Goal: Communication & Community: Connect with others

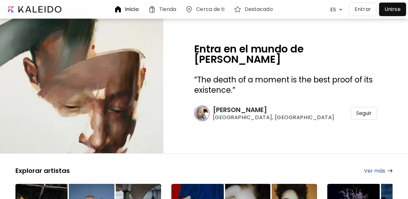
click at [361, 11] on p "Entrar" at bounding box center [363, 9] width 16 height 8
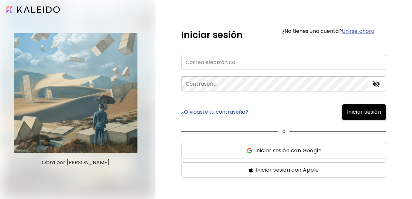
type input "**********"
click at [350, 113] on span "Iniciar sesión" at bounding box center [364, 112] width 34 height 8
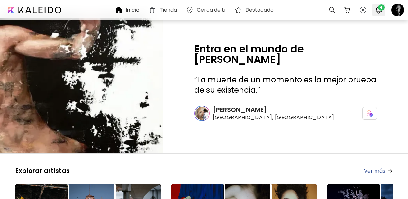
click at [382, 10] on span "4" at bounding box center [382, 7] width 6 height 6
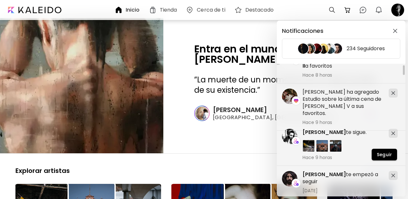
scroll to position [23, 0]
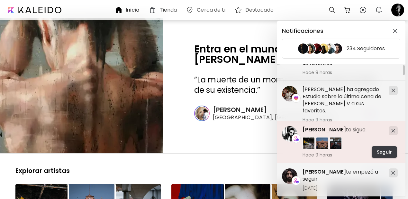
click at [386, 154] on span "Seguir" at bounding box center [384, 152] width 15 height 7
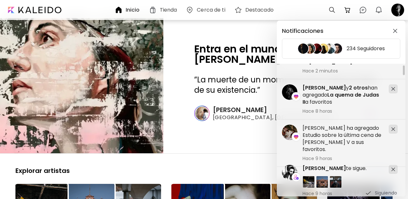
scroll to position [27, 0]
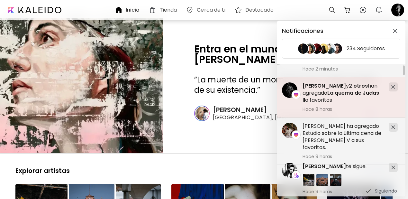
click at [355, 100] on h5 "[PERSON_NAME] y 2 otros han agregado La quema de [PERSON_NAME] a favoritos" at bounding box center [343, 92] width 81 height 21
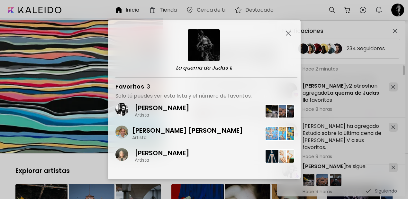
click at [288, 34] on img "button" at bounding box center [288, 33] width 5 height 5
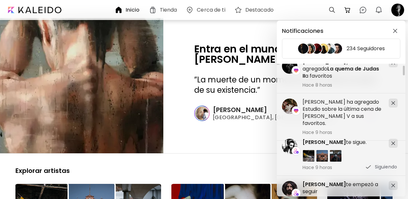
scroll to position [57, 0]
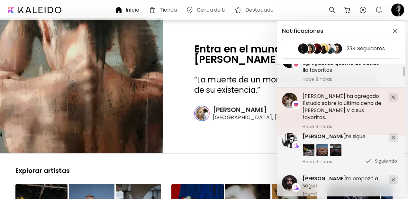
click at [348, 106] on h5 "[PERSON_NAME] ha agregado Estudio sobre la última cena de [PERSON_NAME] V a sus…" at bounding box center [343, 107] width 81 height 28
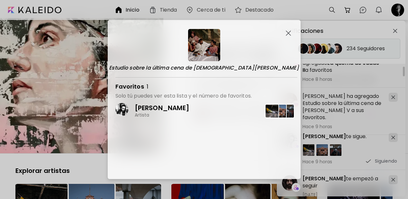
drag, startPoint x: 289, startPoint y: 32, endPoint x: 292, endPoint y: 45, distance: 13.0
click at [288, 32] on img "button" at bounding box center [288, 33] width 5 height 5
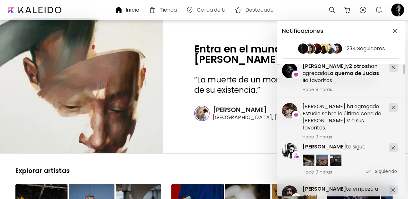
scroll to position [0, 0]
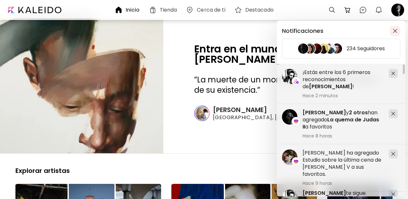
click at [396, 30] on img "button" at bounding box center [395, 31] width 5 height 5
